Goal: Find specific page/section: Find specific page/section

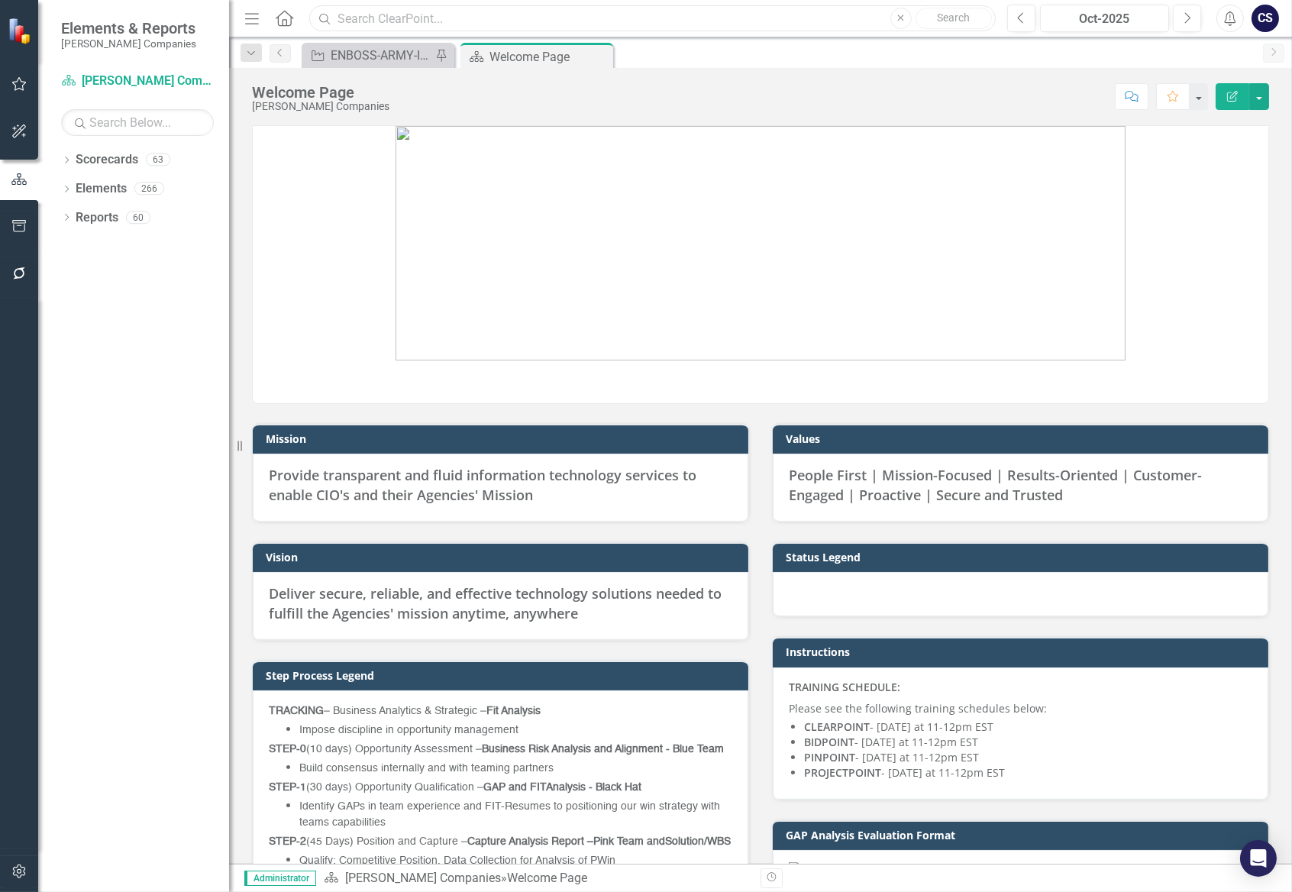
click at [365, 23] on input "text" at bounding box center [652, 18] width 687 height 27
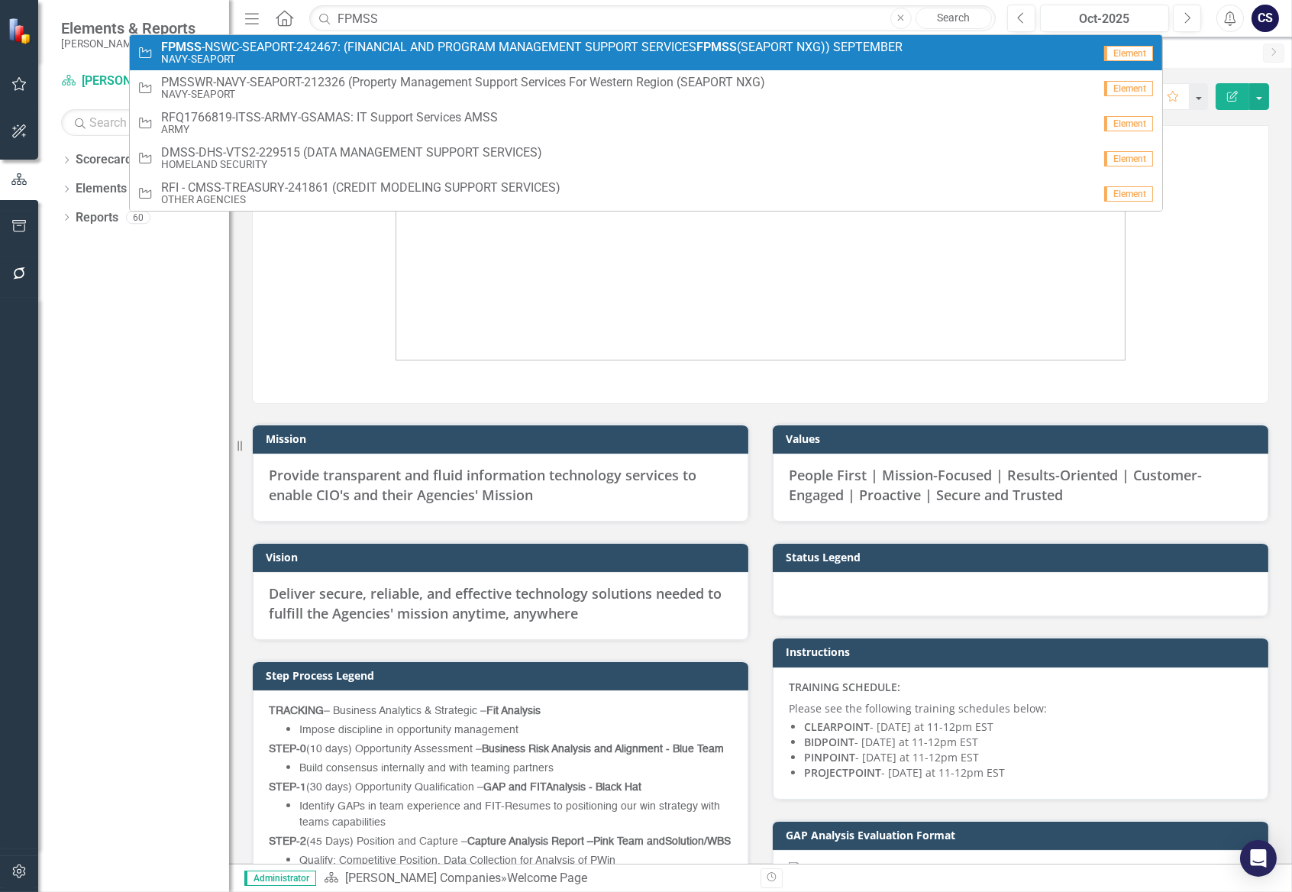
click at [386, 40] on span "FPMSS -[GEOGRAPHIC_DATA]-SEAPORT-242467: (FINANCIAL AND PROGRAM MANAGEMENT SUPP…" at bounding box center [531, 47] width 741 height 14
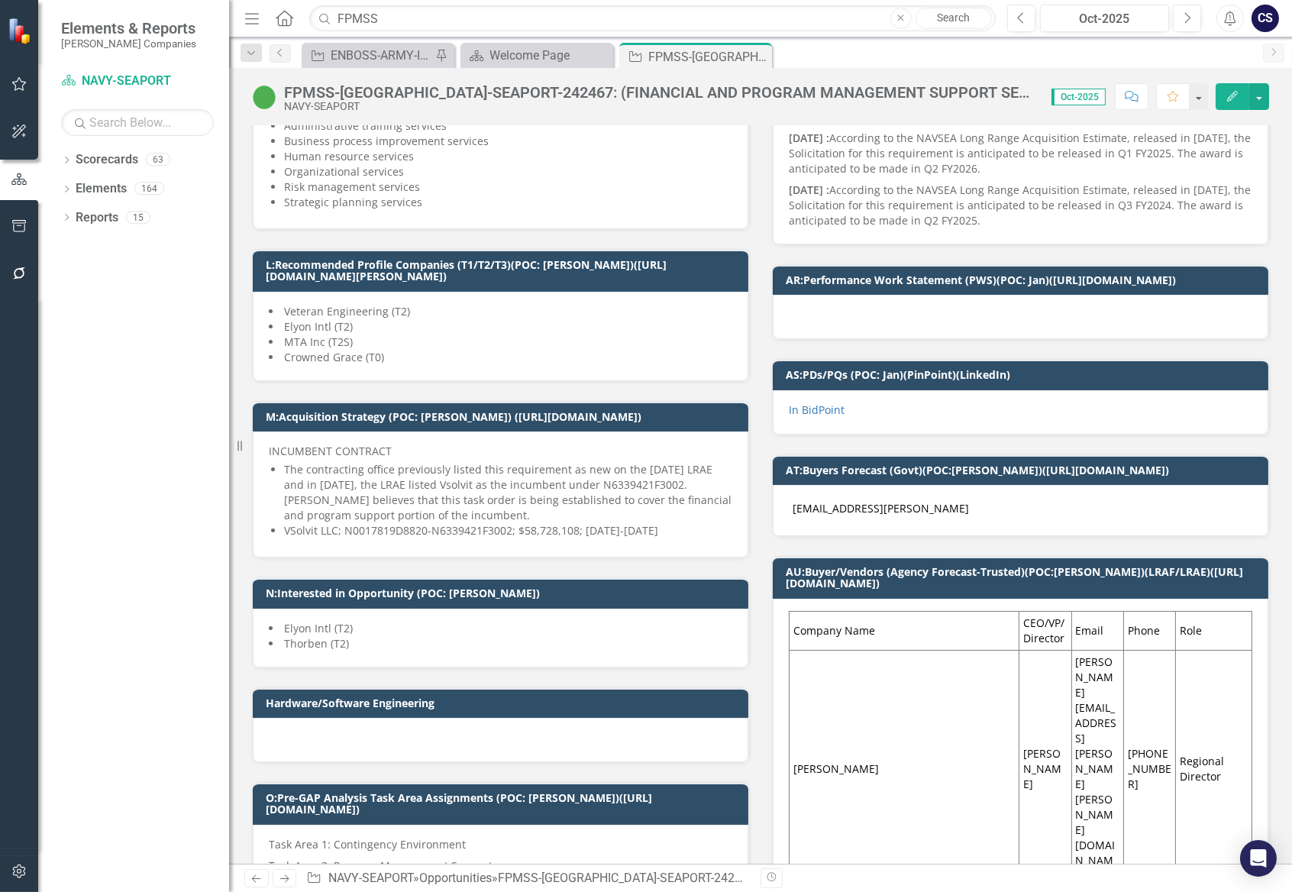
scroll to position [727, 0]
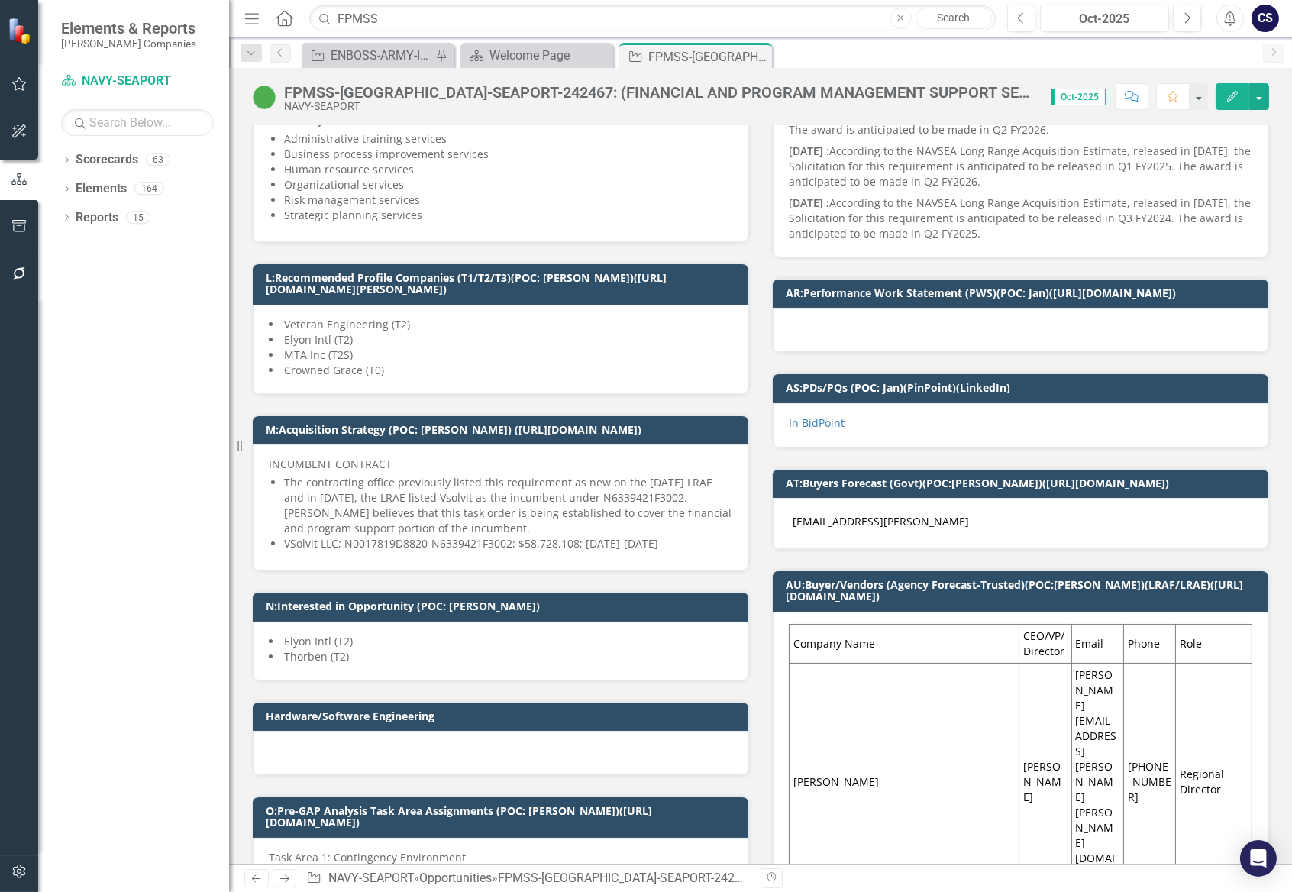
click at [393, 378] on li "Crowned Grace (T0)" at bounding box center [501, 370] width 464 height 15
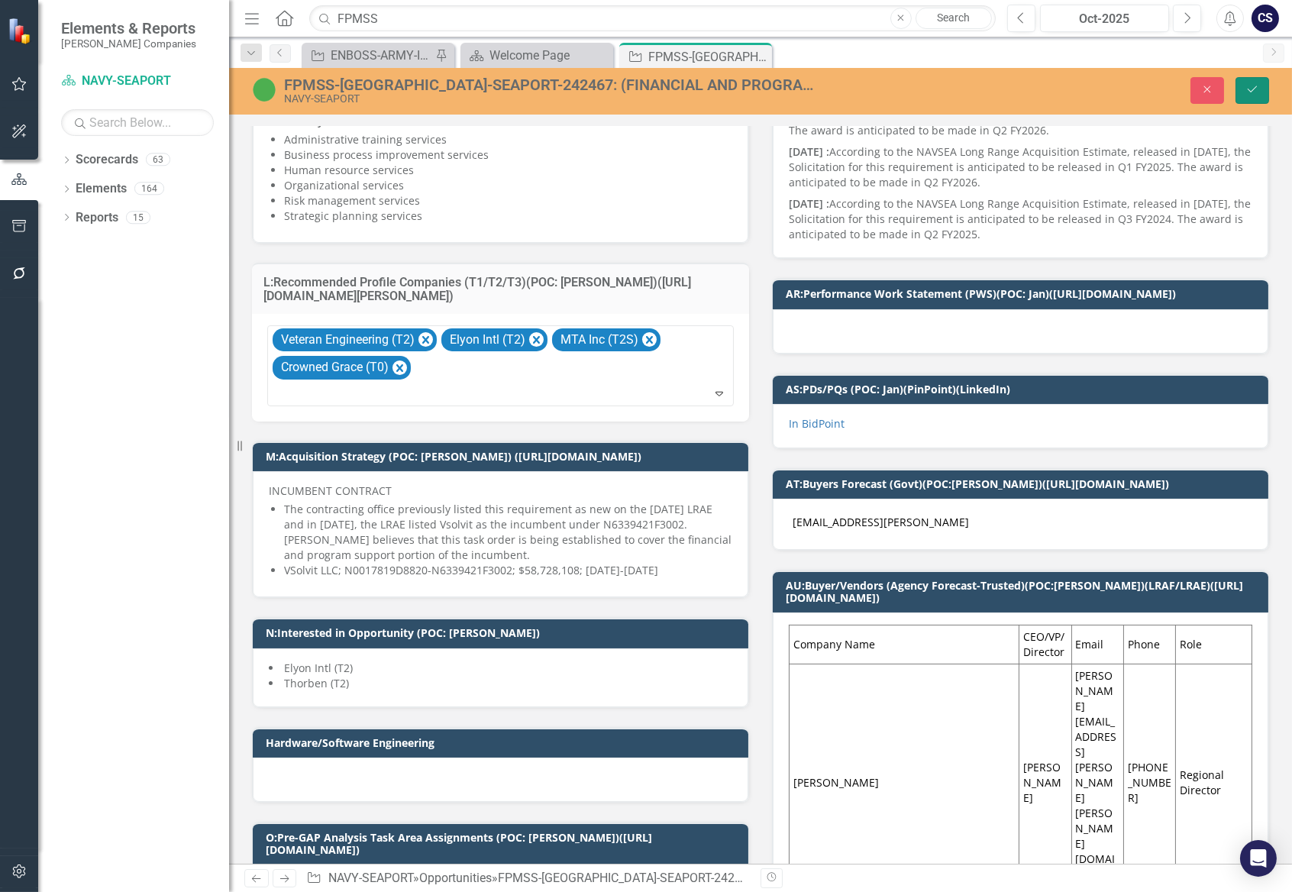
click at [1254, 80] on button "Save" at bounding box center [1253, 90] width 34 height 27
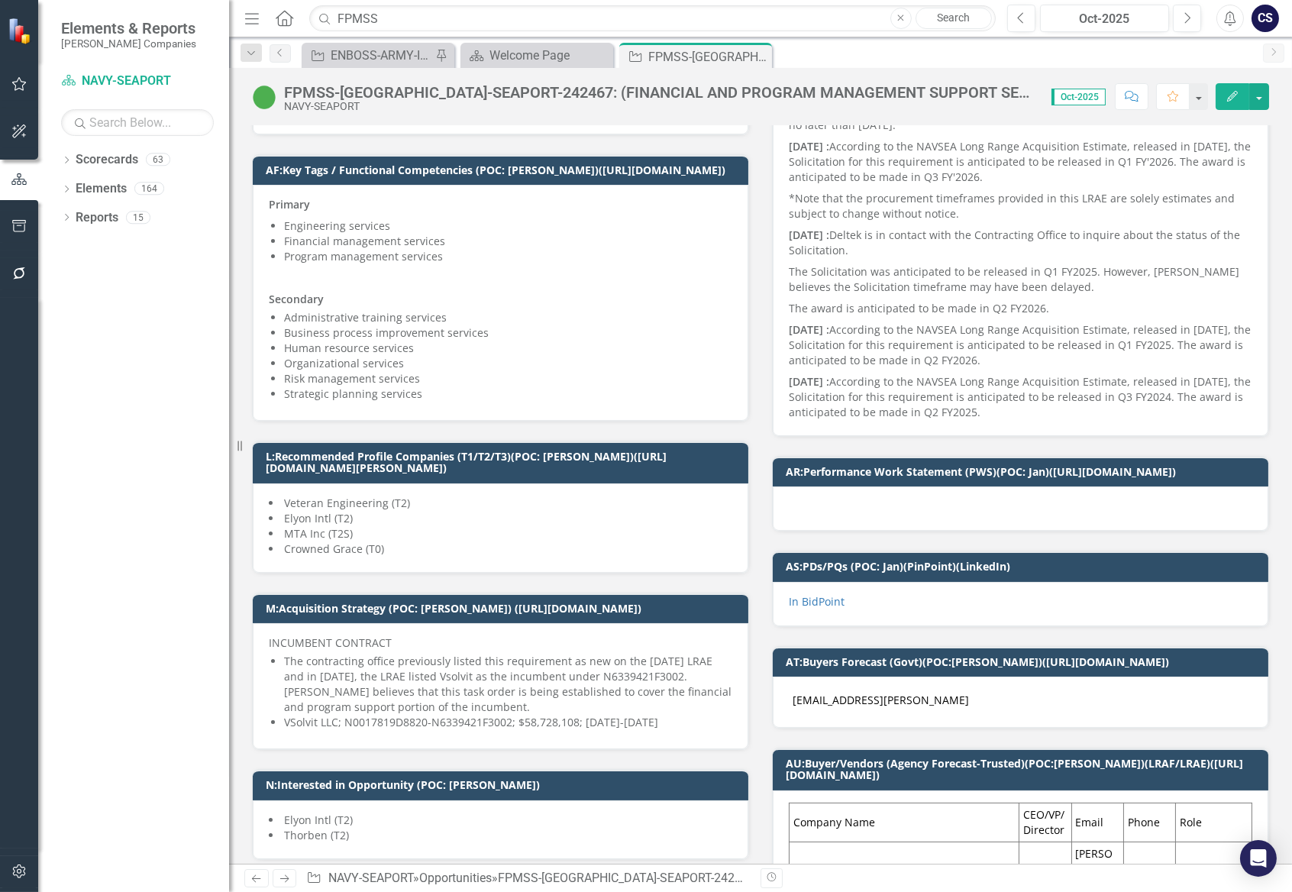
scroll to position [573, 0]
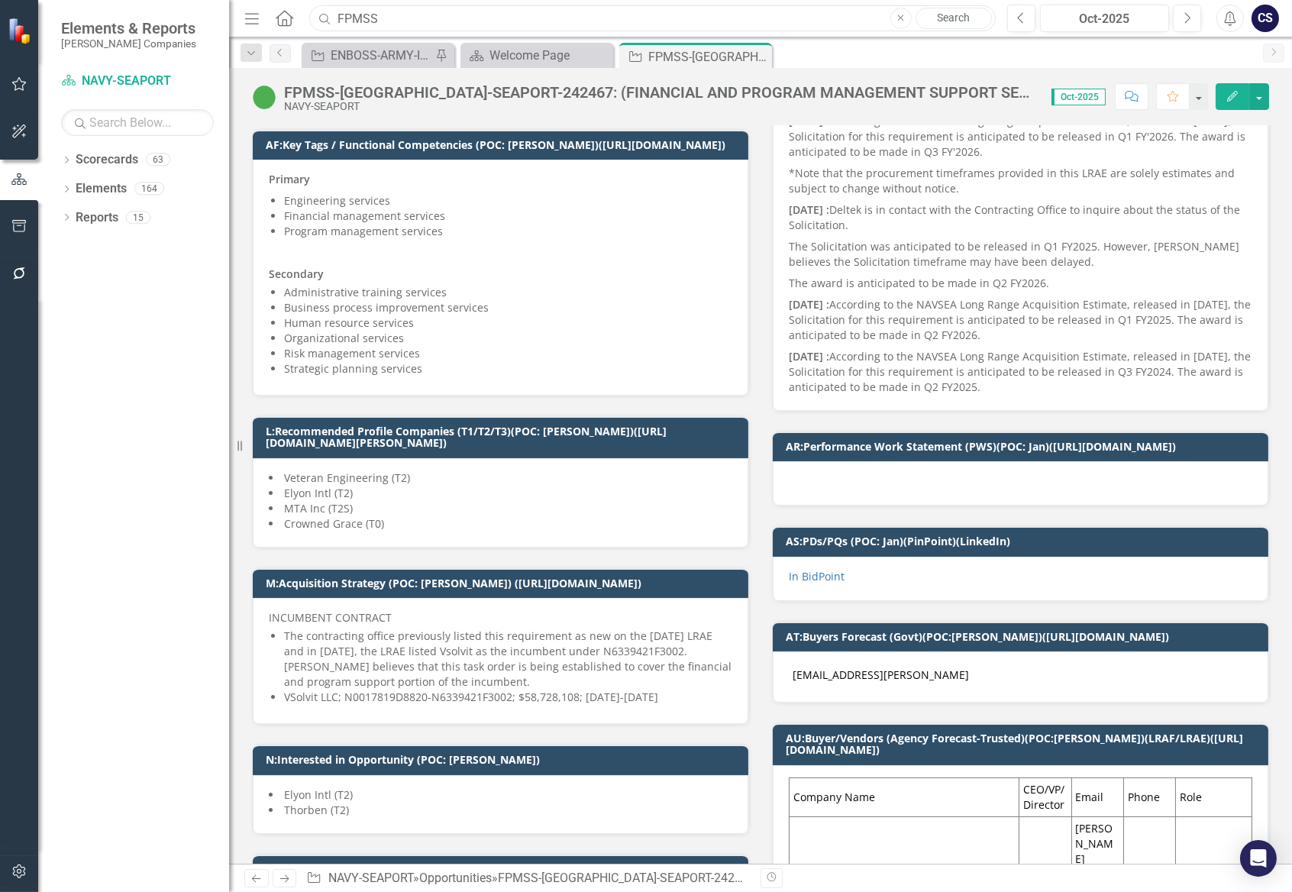
click at [410, 18] on input "FPMSS" at bounding box center [652, 18] width 687 height 27
type input "F"
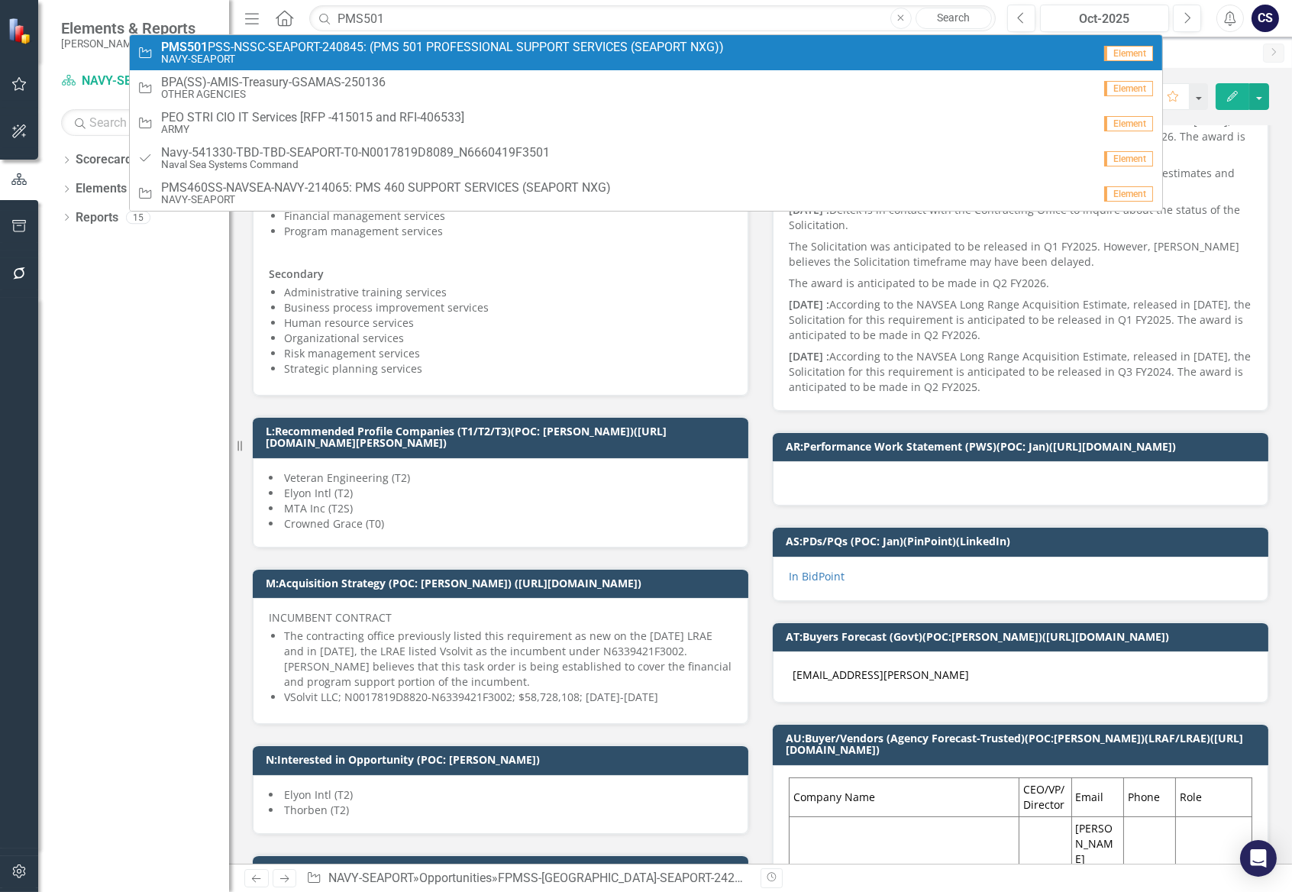
click at [393, 60] on small "NAVY-SEAPORT" at bounding box center [442, 58] width 563 height 11
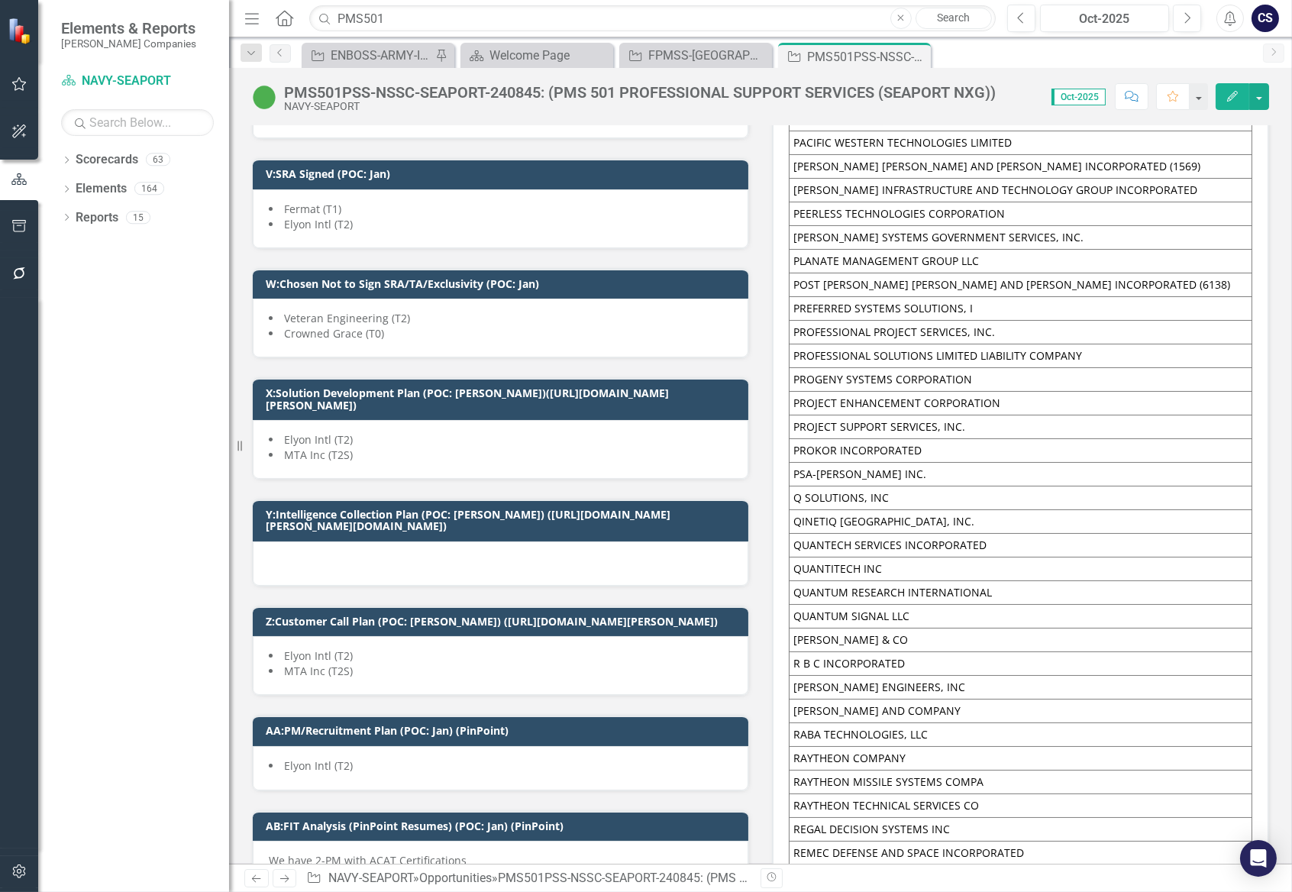
scroll to position [9128, 0]
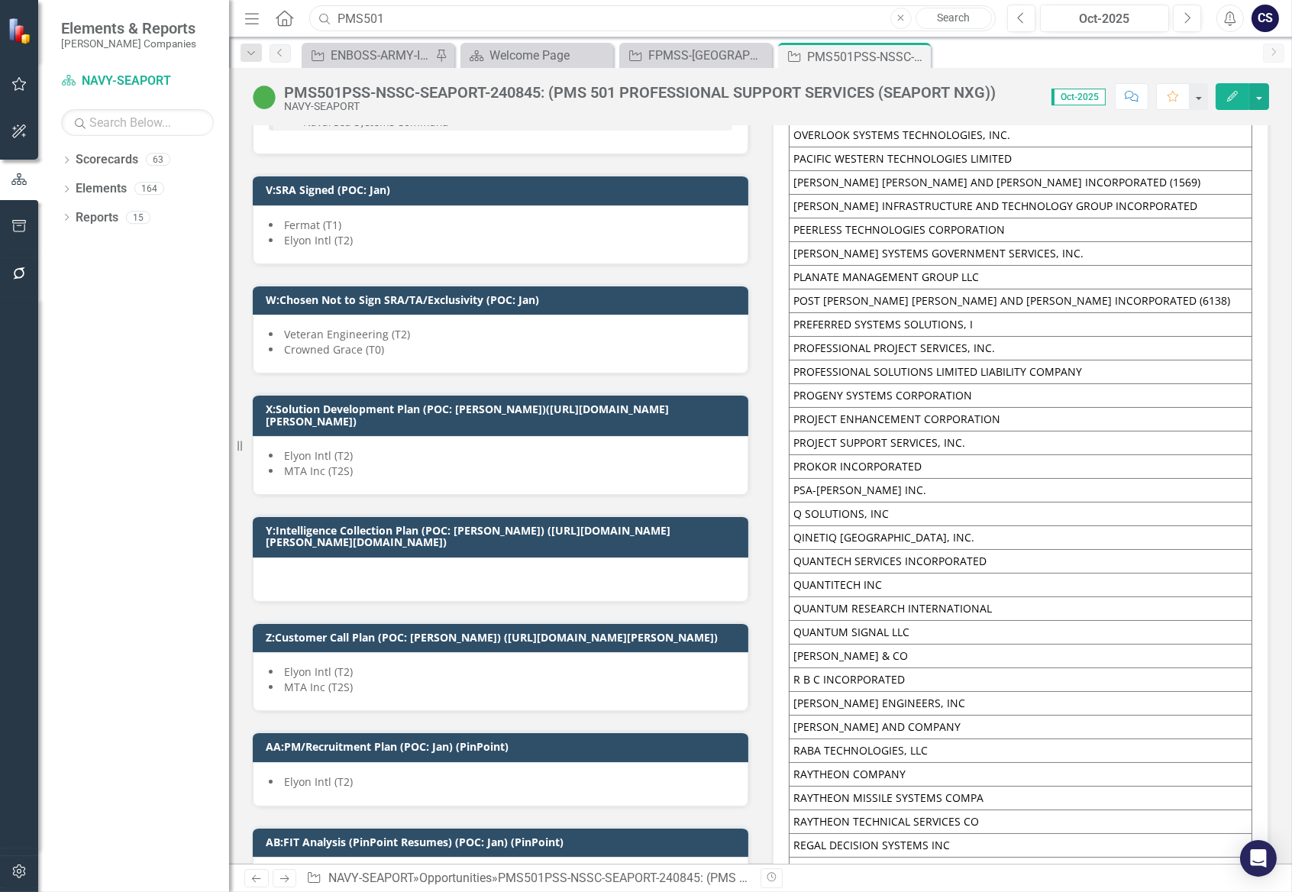
click at [391, 21] on input "PMS501" at bounding box center [652, 18] width 687 height 27
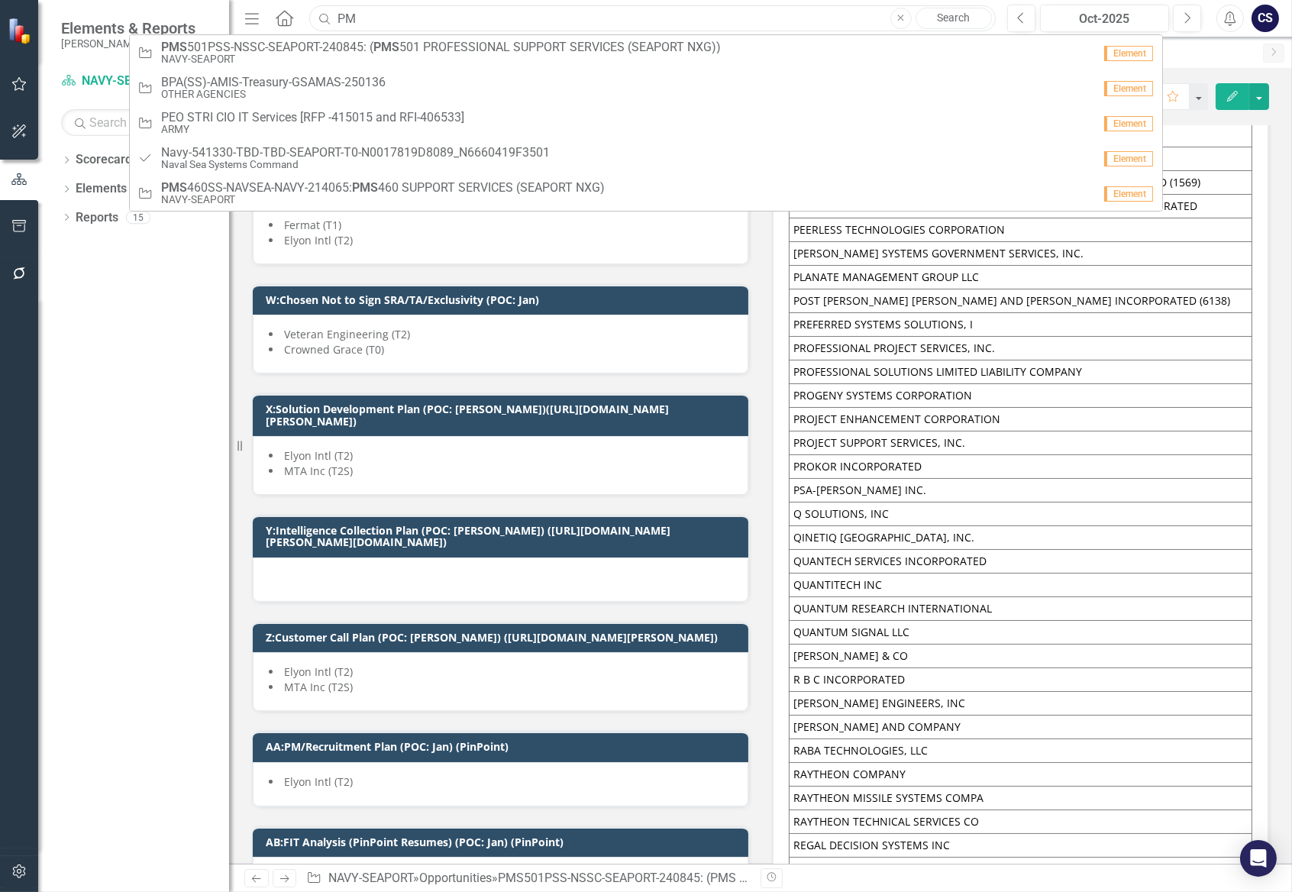
type input "P"
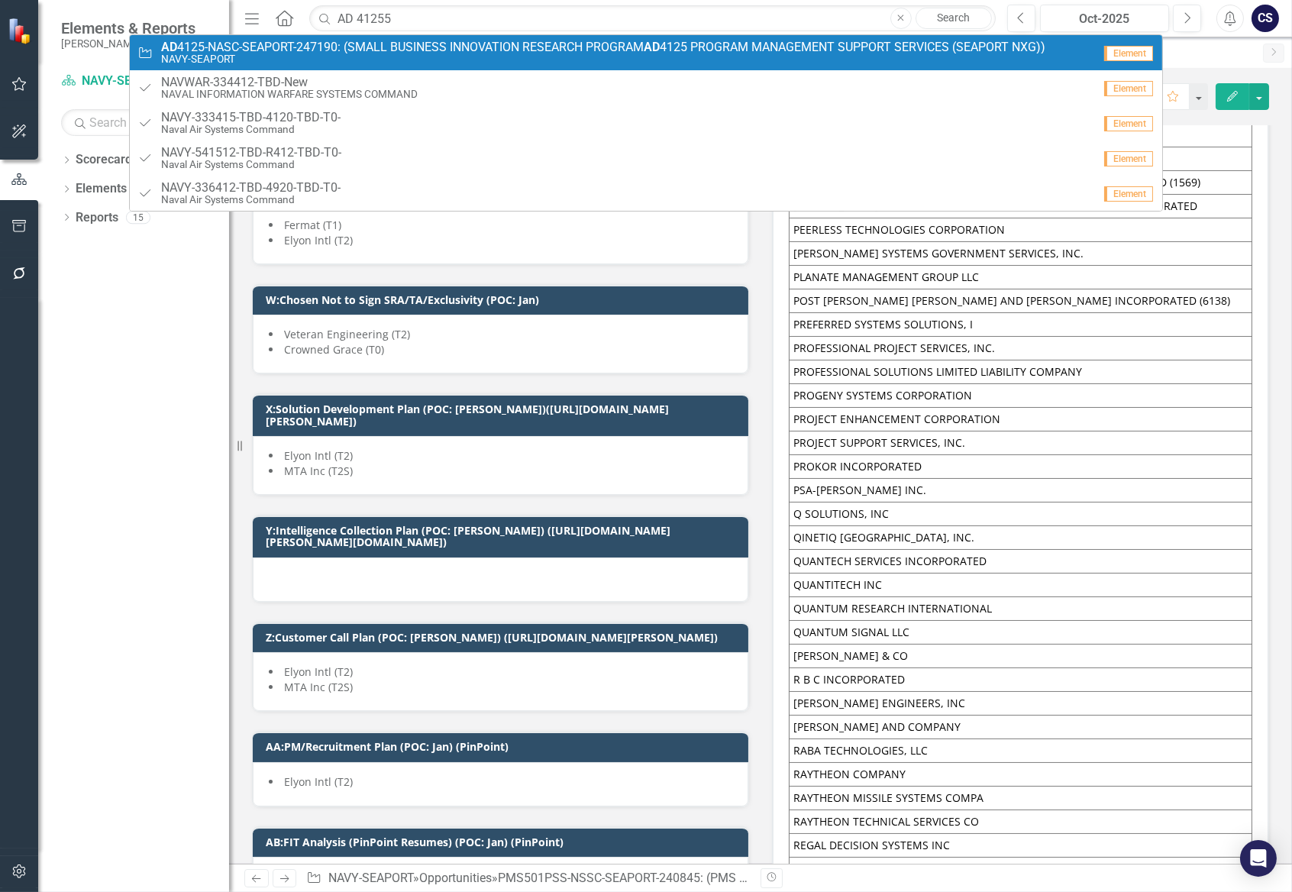
click at [357, 48] on span "AD 4125-NASC-SEAPORT-247190: (SMALL BUSINESS INNOVATION RESEARCH PROGRAM AD 412…" at bounding box center [603, 47] width 884 height 14
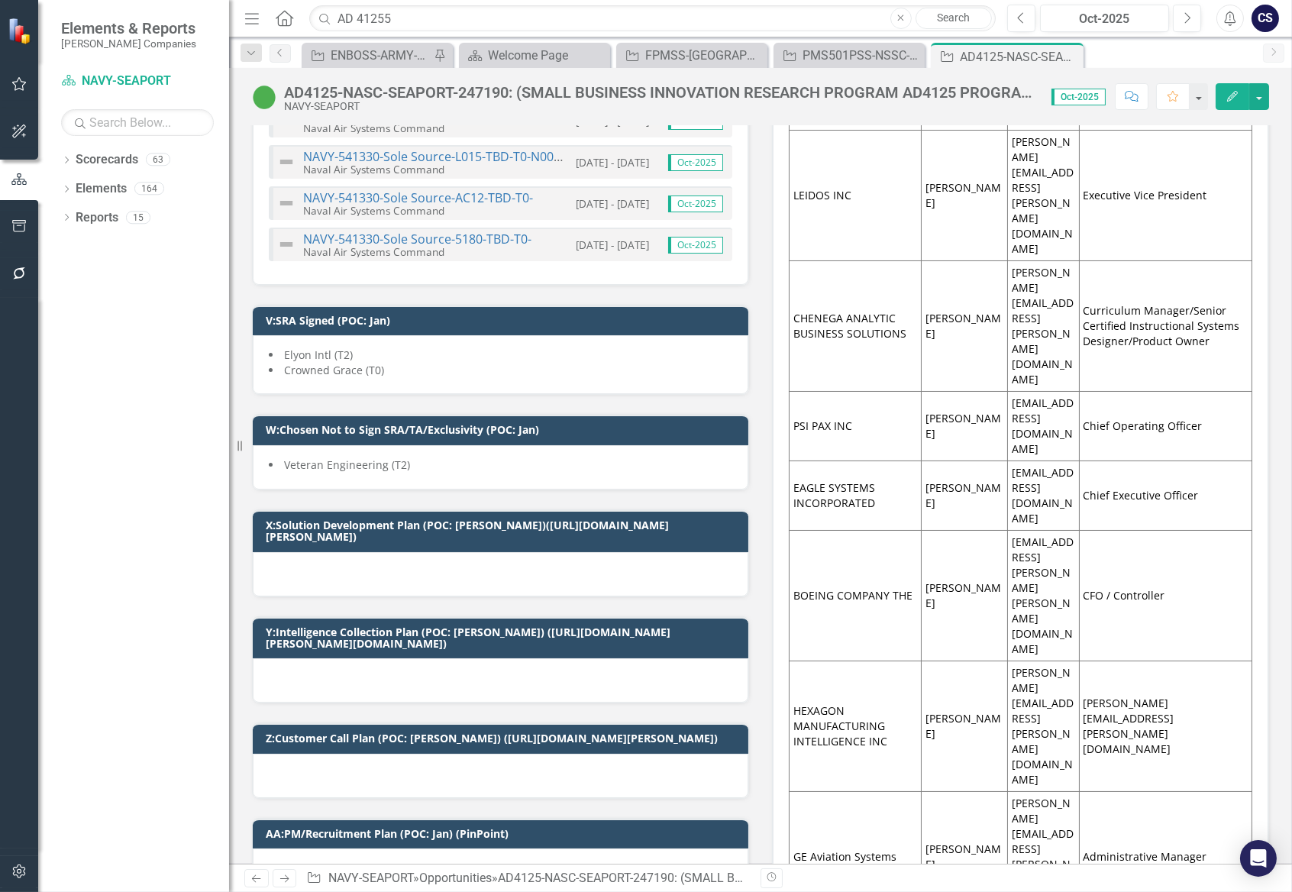
scroll to position [8731, 0]
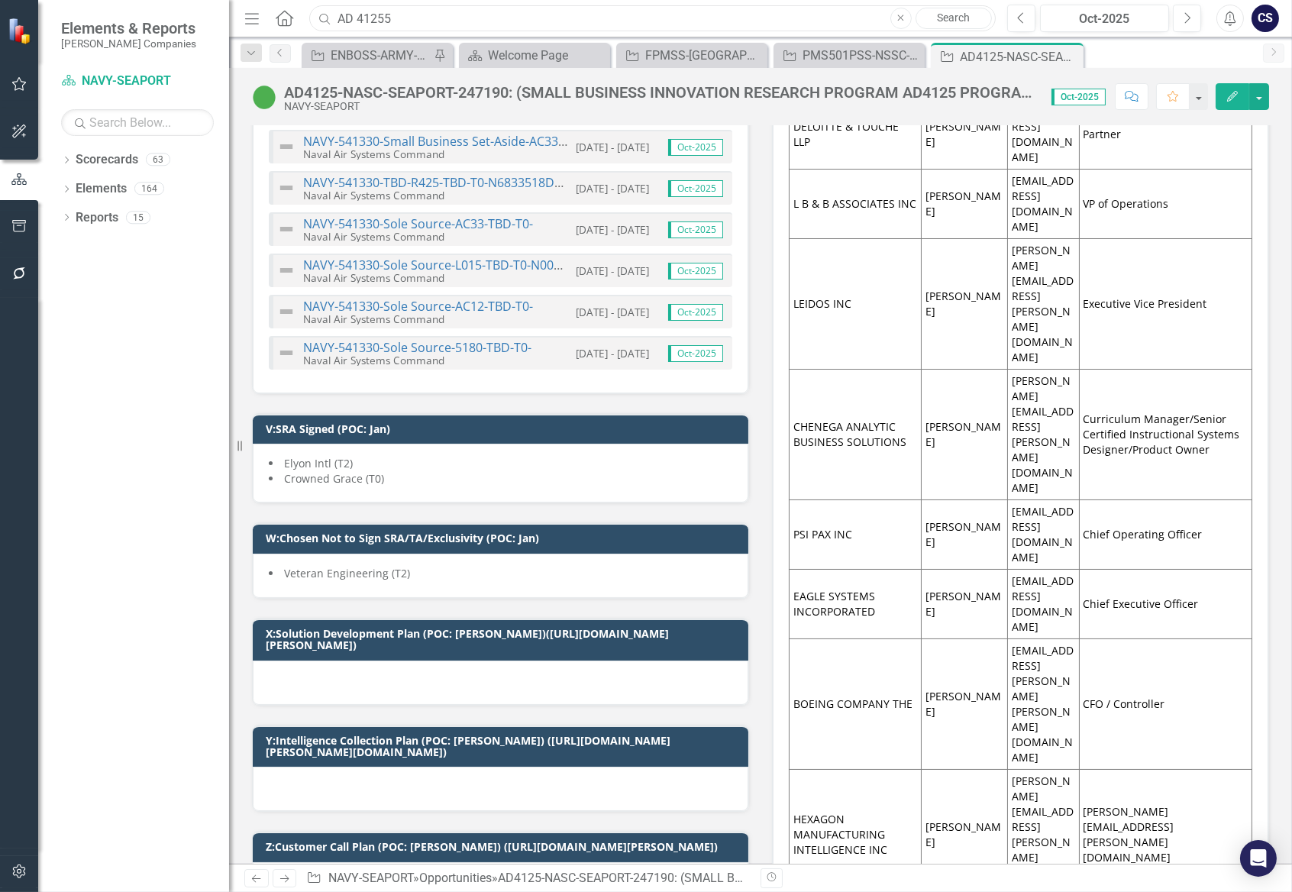
click at [402, 24] on input "AD 41255" at bounding box center [652, 18] width 687 height 27
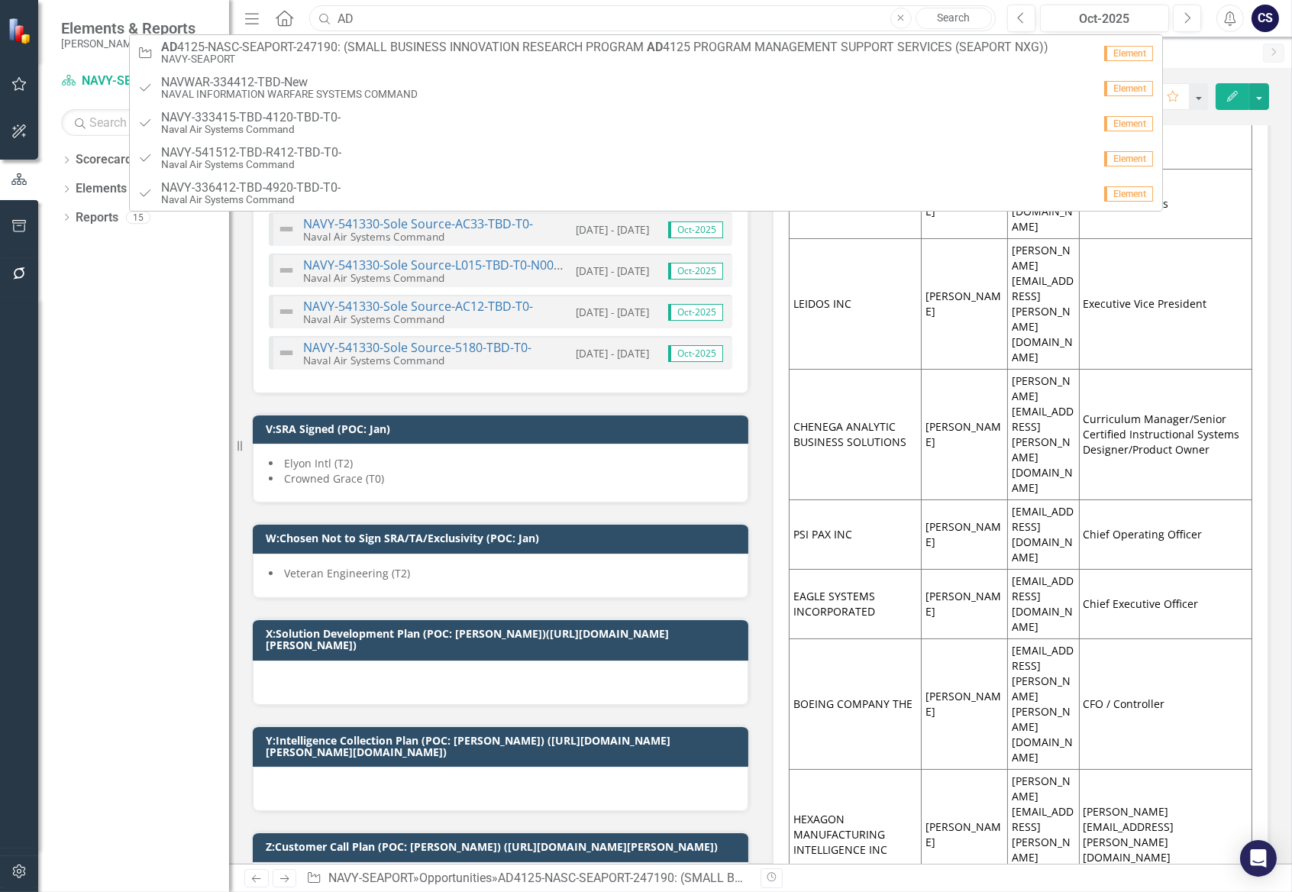
type input "A"
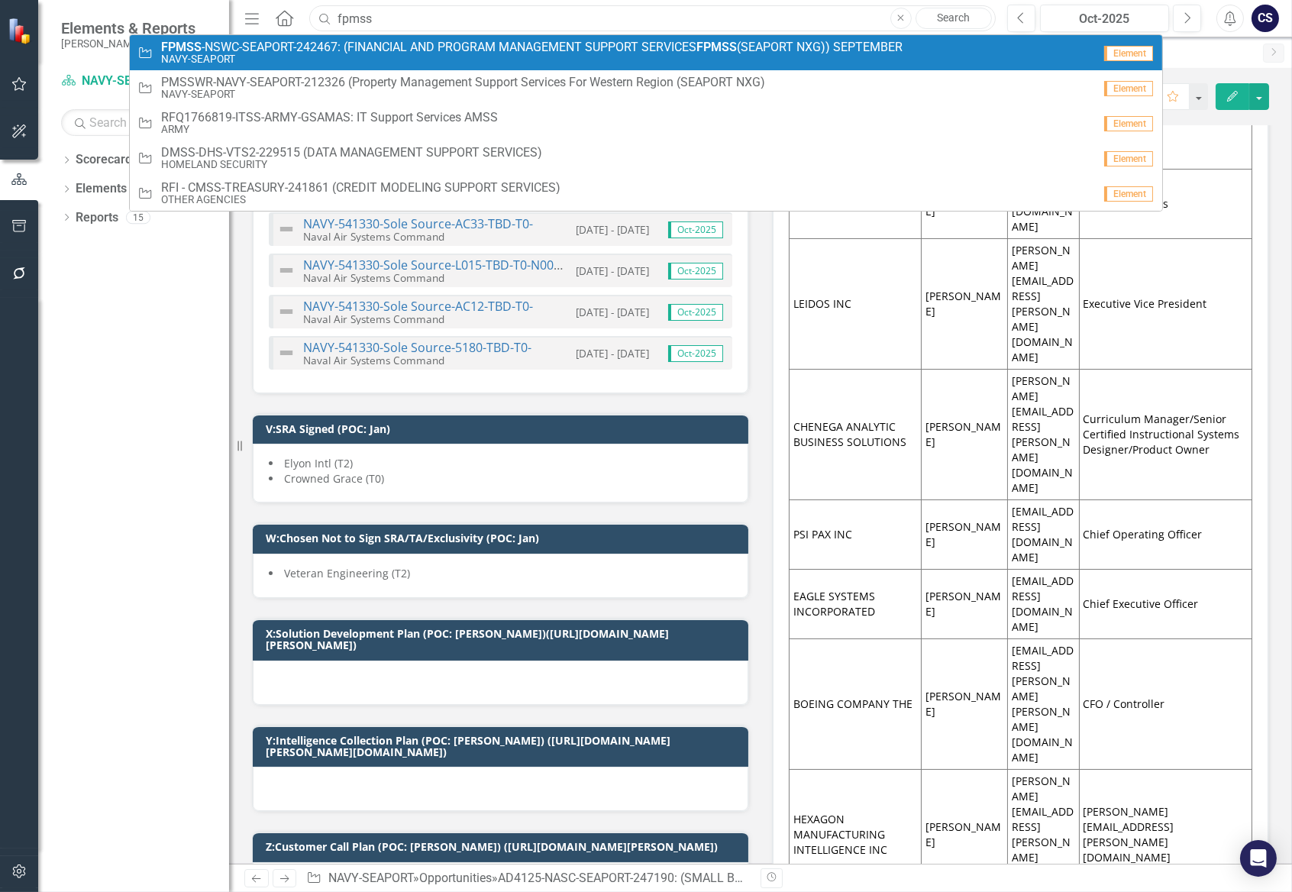
type input "fpmss"
click at [213, 66] on link "Opportunity FPMSS -NSWC-SEAPORT-242467: (FINANCIAL AND PROGRAM MANAGEMENT SUPPO…" at bounding box center [646, 52] width 1032 height 35
